Goal: Task Accomplishment & Management: Manage account settings

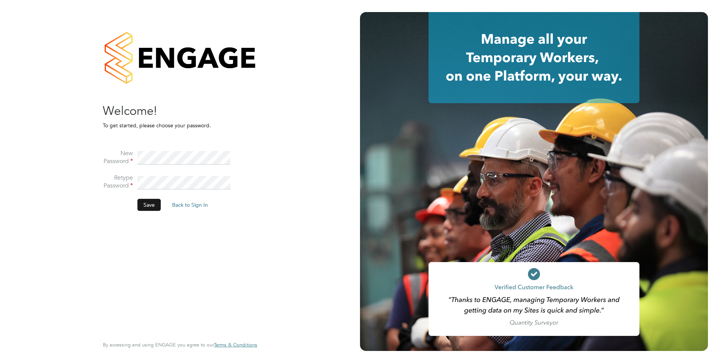
click at [153, 206] on button "Save" at bounding box center [148, 205] width 23 height 12
click at [128, 146] on button "Back to Sign In" at bounding box center [127, 147] width 48 height 12
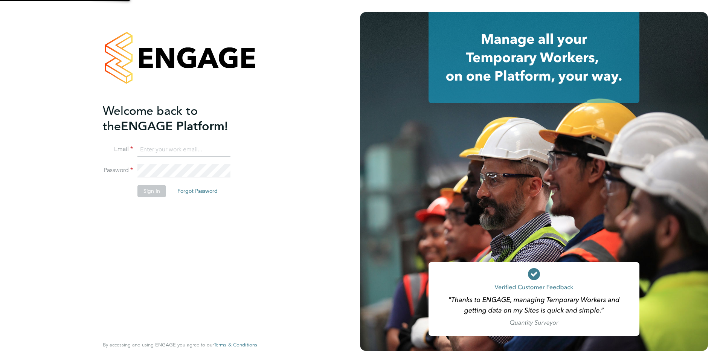
click at [170, 152] on input at bounding box center [183, 150] width 93 height 14
click at [174, 153] on input at bounding box center [183, 150] width 93 height 14
click at [174, 149] on input at bounding box center [183, 150] width 93 height 14
type input "jessica.aldridge@ncclondon.ac.uk"
click at [153, 192] on button "Sign In" at bounding box center [151, 191] width 29 height 12
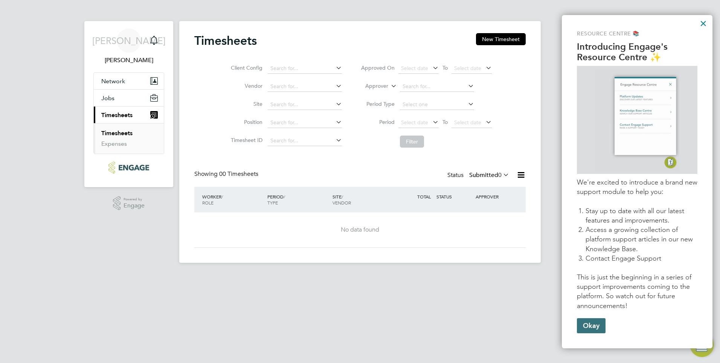
click at [588, 320] on button "Okay" at bounding box center [591, 325] width 29 height 15
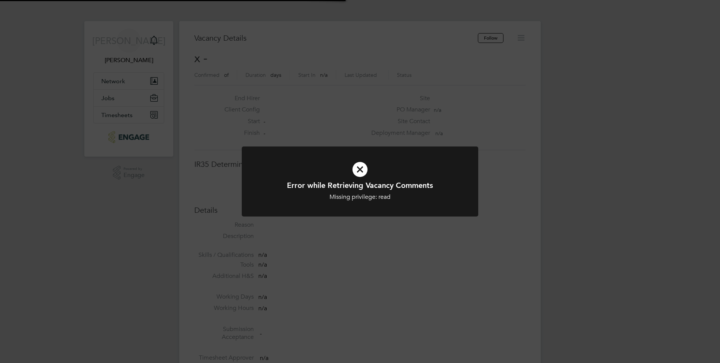
scroll to position [12, 162]
click at [359, 169] on icon at bounding box center [360, 169] width 196 height 29
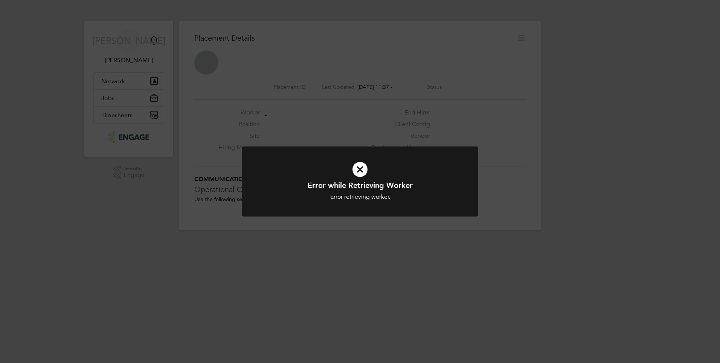
click at [358, 159] on icon at bounding box center [360, 169] width 196 height 29
click at [359, 167] on icon at bounding box center [360, 169] width 196 height 29
